Goal: Task Accomplishment & Management: Manage account settings

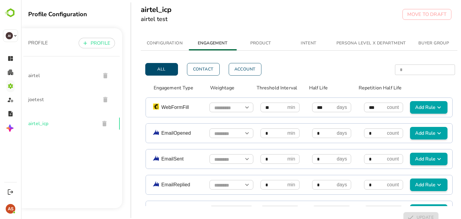
scroll to position [920, 0]
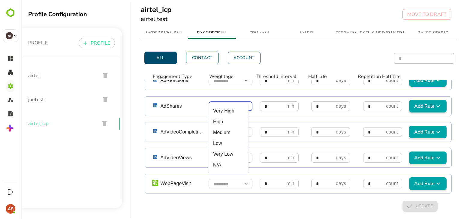
click at [237, 102] on input "simple table" at bounding box center [231, 107] width 44 height 11
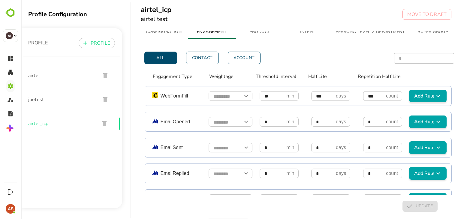
scroll to position [0, 1]
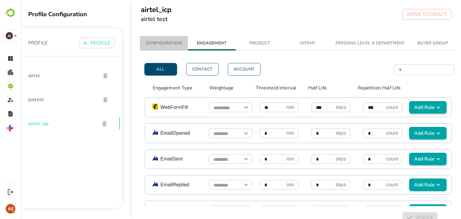
click at [166, 45] on span "CONFIGURATION" at bounding box center [164, 44] width 41 height 8
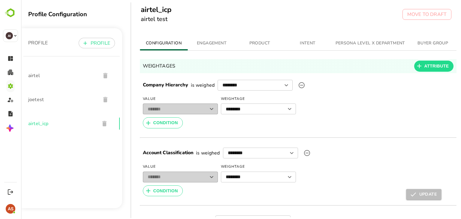
scroll to position [0, 0]
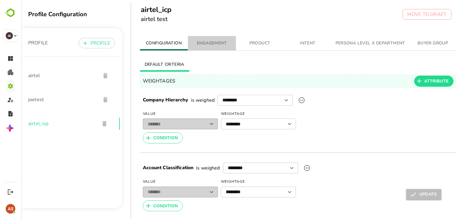
click at [215, 43] on span "ENGAGEMENT" at bounding box center [212, 44] width 41 height 8
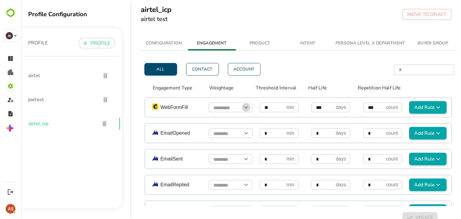
click at [244, 108] on icon "Open" at bounding box center [246, 107] width 7 height 7
click at [222, 105] on input "simple table" at bounding box center [231, 108] width 44 height 11
click at [309, 43] on span "INTENT" at bounding box center [308, 44] width 41 height 8
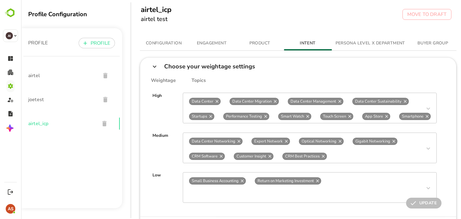
scroll to position [0, 1]
click at [351, 38] on button "PERSONA LEVEL X DEPARTMENT" at bounding box center [370, 43] width 77 height 14
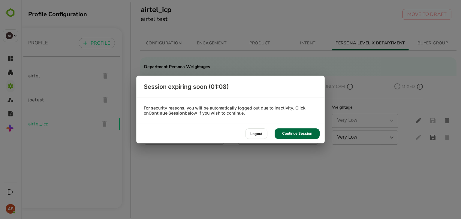
click at [291, 132] on div "Continue Session" at bounding box center [297, 134] width 45 height 11
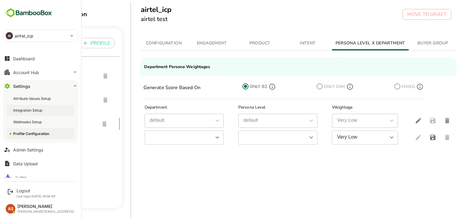
click at [34, 110] on div "Integration Setup" at bounding box center [28, 110] width 30 height 5
click at [32, 74] on div "Account Hub" at bounding box center [26, 72] width 26 height 5
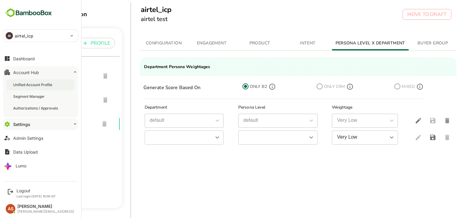
click at [38, 87] on div "Unified Account Profile" at bounding box center [41, 84] width 68 height 11
click at [28, 137] on div "Admin Settings" at bounding box center [28, 138] width 30 height 5
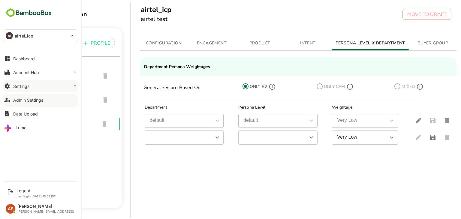
click at [29, 89] on button "Settings" at bounding box center [40, 86] width 75 height 12
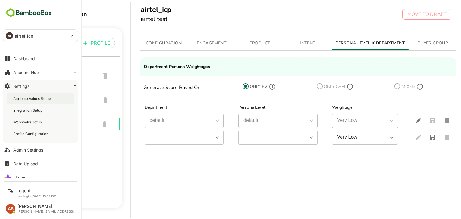
click at [35, 100] on div "Attribute Values Setup" at bounding box center [32, 98] width 39 height 5
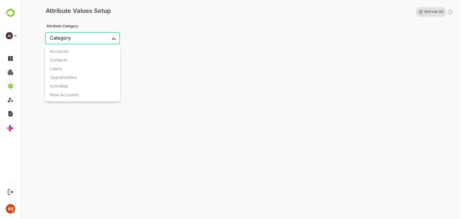
click at [111, 36] on body "**********" at bounding box center [230, 109] width 461 height 219
click at [72, 49] on li "Accounts" at bounding box center [82, 51] width 75 height 9
type input "********"
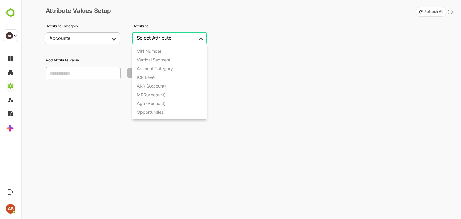
click at [164, 41] on body "**********" at bounding box center [230, 109] width 461 height 219
click at [148, 51] on div "CIN Number" at bounding box center [149, 51] width 25 height 5
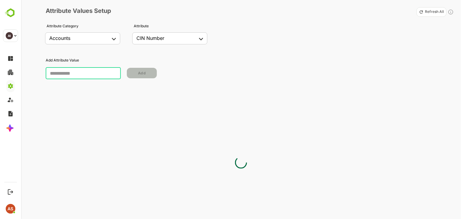
click at [81, 69] on input "text" at bounding box center [83, 73] width 75 height 12
click at [250, 146] on div "**********" at bounding box center [241, 117] width 440 height 234
click at [99, 71] on input "text" at bounding box center [83, 73] width 75 height 12
click at [68, 72] on input "text" at bounding box center [83, 73] width 75 height 12
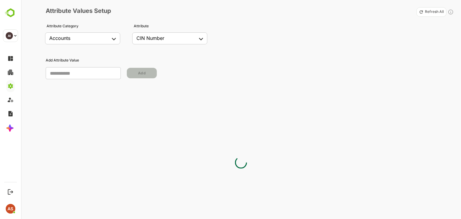
click at [68, 72] on input "text" at bounding box center [83, 73] width 75 height 12
click at [184, 42] on body "**********" at bounding box center [230, 109] width 461 height 219
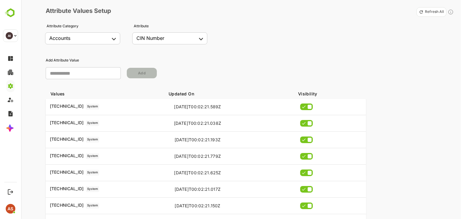
click at [216, 60] on p "Add Attribute Value" at bounding box center [249, 60] width 406 height 5
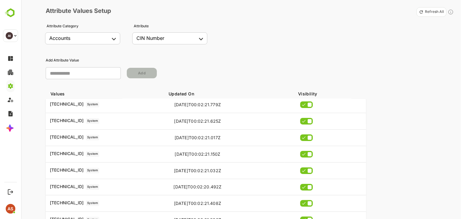
scroll to position [95, 0]
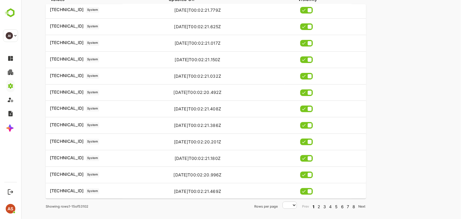
click at [319, 208] on button "2" at bounding box center [318, 207] width 3 height 6
click at [326, 206] on button "3" at bounding box center [324, 207] width 3 height 6
click at [335, 208] on button "5" at bounding box center [336, 207] width 3 height 6
click at [341, 207] on button "6" at bounding box center [341, 207] width 3 height 6
click at [348, 208] on button "7" at bounding box center [347, 207] width 3 height 6
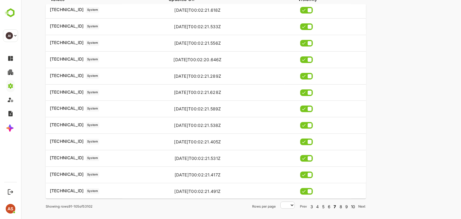
click at [339, 207] on button "8" at bounding box center [340, 207] width 3 height 6
click at [345, 208] on button "9" at bounding box center [346, 207] width 3 height 6
click at [345, 208] on button "11" at bounding box center [346, 207] width 4 height 6
click at [345, 208] on button "13" at bounding box center [345, 207] width 5 height 6
click at [352, 208] on button "16" at bounding box center [353, 207] width 5 height 6
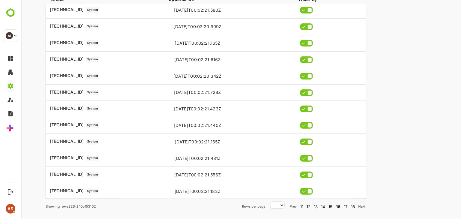
click at [352, 206] on button "18" at bounding box center [353, 207] width 5 height 6
click at [351, 206] on button "20" at bounding box center [353, 207] width 6 height 6
click at [351, 206] on button "22" at bounding box center [353, 207] width 6 height 6
click at [361, 206] on p "Next" at bounding box center [361, 207] width 7 height 4
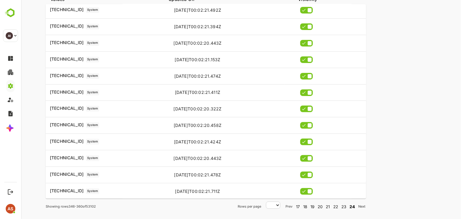
click at [361, 206] on p "Next" at bounding box center [361, 207] width 7 height 4
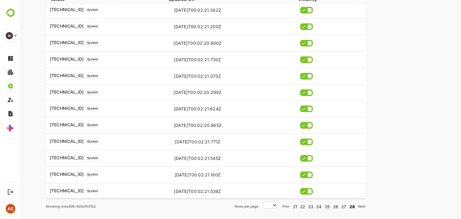
click at [361, 206] on p "Next" at bounding box center [361, 207] width 7 height 4
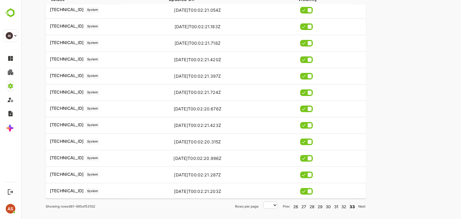
click at [361, 206] on p "Next" at bounding box center [361, 207] width 7 height 4
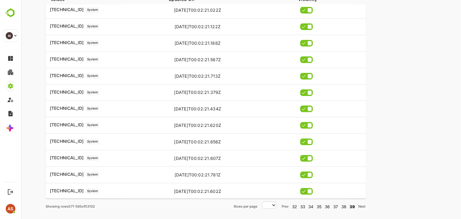
click at [361, 206] on p "Next" at bounding box center [361, 207] width 7 height 4
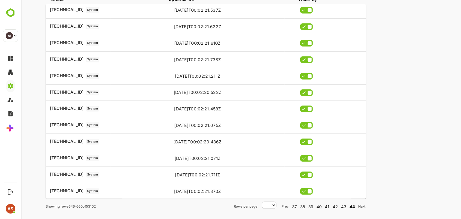
click at [361, 206] on p "Next" at bounding box center [361, 207] width 7 height 4
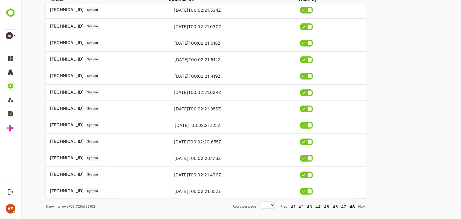
click at [361, 206] on p "Next" at bounding box center [361, 207] width 7 height 4
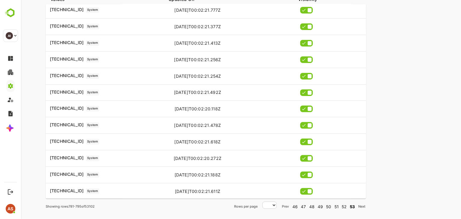
click at [361, 206] on p "Next" at bounding box center [361, 207] width 7 height 4
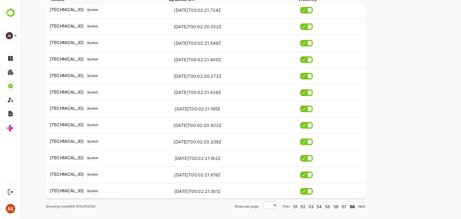
click at [361, 206] on p "Next" at bounding box center [361, 207] width 7 height 4
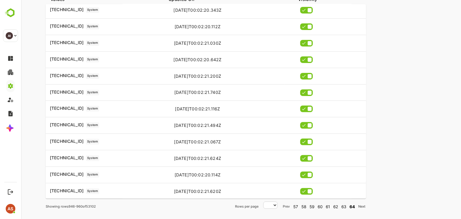
click at [361, 206] on p "Next" at bounding box center [361, 207] width 7 height 4
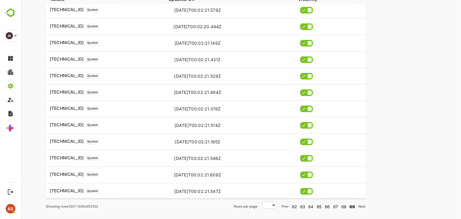
click at [361, 206] on p "Next" at bounding box center [361, 207] width 7 height 4
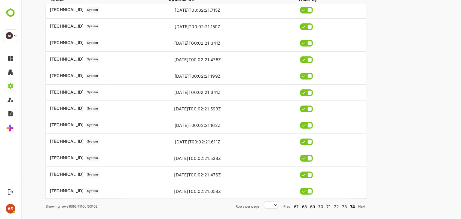
click at [361, 206] on p "Next" at bounding box center [361, 207] width 7 height 4
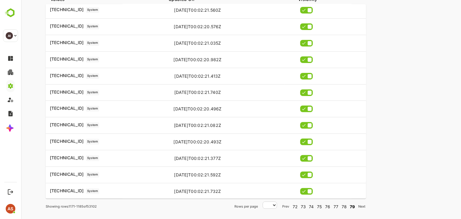
click at [361, 206] on p "Next" at bounding box center [361, 207] width 7 height 4
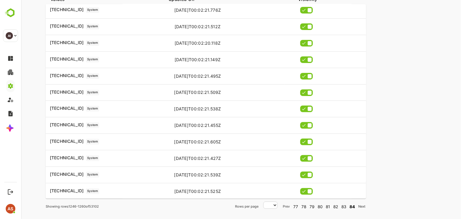
click at [361, 206] on p "Next" at bounding box center [361, 207] width 7 height 4
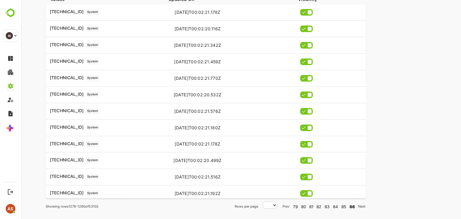
scroll to position [0, 0]
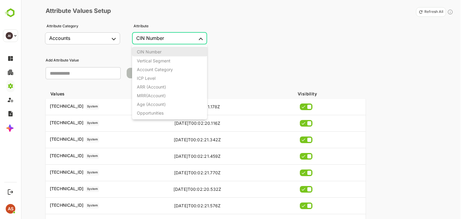
click at [179, 41] on body "**********" at bounding box center [230, 109] width 461 height 219
click at [174, 67] on li "Account Category" at bounding box center [170, 69] width 76 height 9
type input "**********"
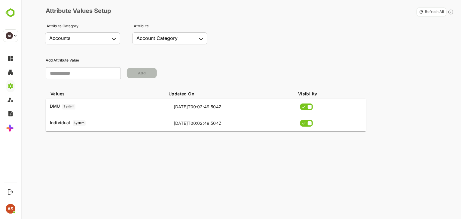
click at [286, 21] on div "**********" at bounding box center [241, 117] width 440 height 234
click at [394, 169] on div "**********" at bounding box center [241, 117] width 440 height 234
